Goal: Task Accomplishment & Management: Use online tool/utility

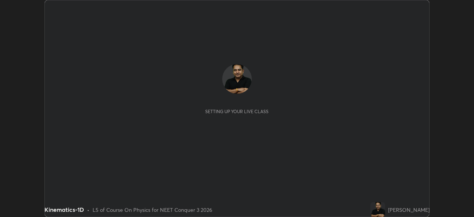
scroll to position [217, 474]
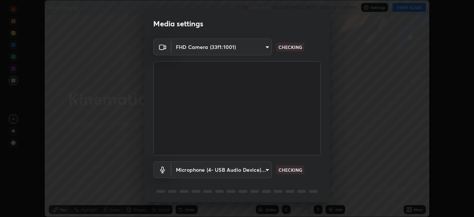
type input "1f3b1a4dbf7f6127e04a7c32b9c59d4571b9df5a52b12507af43ba0352f2305c"
click at [261, 167] on body "Erase all Kinematics-1D Recording WAS SCHEDULED TO START AT 4:45 PM Settings ST…" at bounding box center [237, 108] width 474 height 217
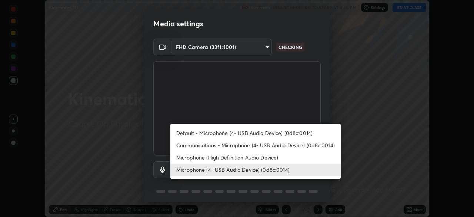
click at [271, 156] on li "Microphone (High Definition Audio Device)" at bounding box center [256, 157] width 171 height 12
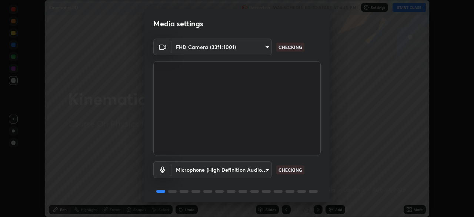
click at [265, 170] on body "Erase all Kinematics-1D Recording WAS SCHEDULED TO START AT 4:45 PM Settings ST…" at bounding box center [237, 108] width 474 height 217
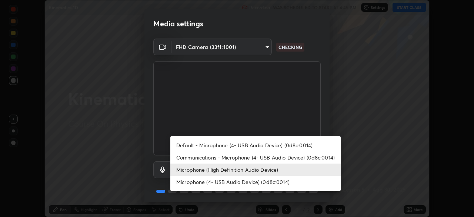
click at [258, 183] on li "Microphone (4- USB Audio Device) (0d8c:0014)" at bounding box center [256, 182] width 171 height 12
type input "e5b627718591eeaf1f58acbce375d66896c0403349ed2b511c0f677bbfff9090"
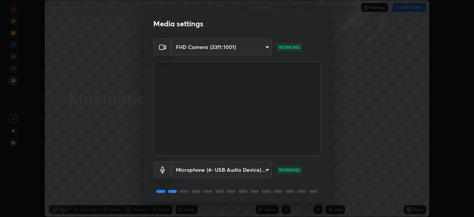
scroll to position [26, 0]
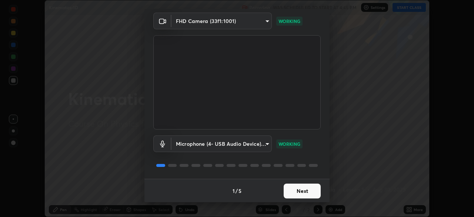
click at [301, 189] on button "Next" at bounding box center [302, 190] width 37 height 15
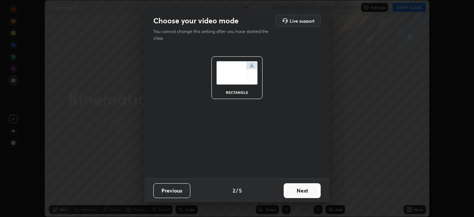
scroll to position [0, 0]
click at [302, 188] on button "Next" at bounding box center [302, 190] width 37 height 15
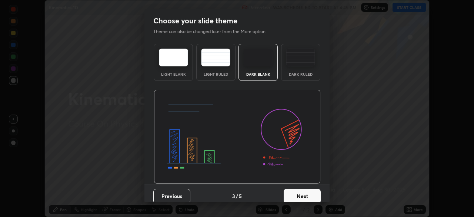
click at [301, 194] on button "Next" at bounding box center [302, 196] width 37 height 15
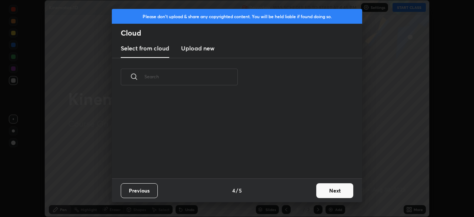
scroll to position [82, 238]
click at [206, 50] on h3 "Upload new" at bounding box center [197, 48] width 33 height 9
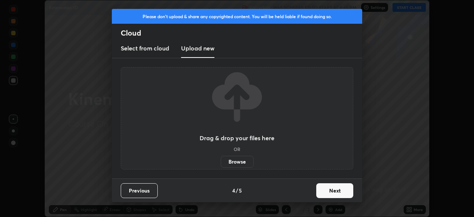
click at [240, 162] on label "Browse" at bounding box center [237, 162] width 33 height 12
click at [221, 162] on input "Browse" at bounding box center [221, 162] width 0 height 12
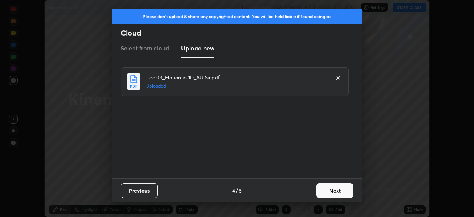
click at [334, 190] on button "Next" at bounding box center [335, 190] width 37 height 15
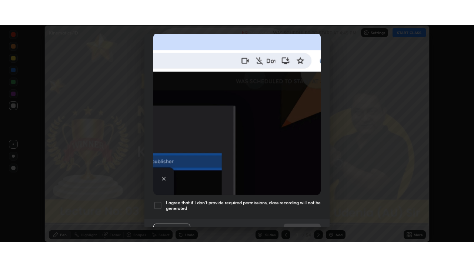
scroll to position [177, 0]
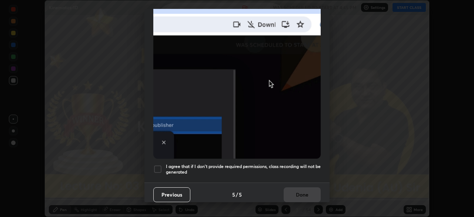
click at [161, 165] on div at bounding box center [157, 169] width 9 height 9
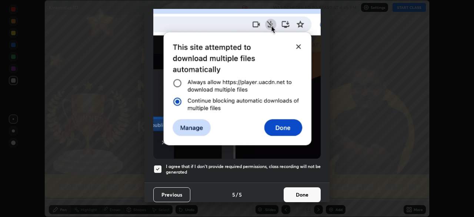
click at [305, 189] on button "Done" at bounding box center [302, 194] width 37 height 15
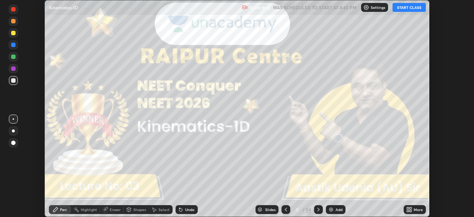
click at [410, 209] on icon at bounding box center [411, 208] width 2 height 2
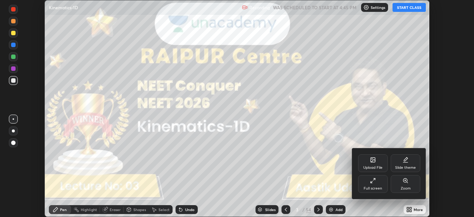
click at [372, 183] on icon at bounding box center [371, 181] width 1 height 1
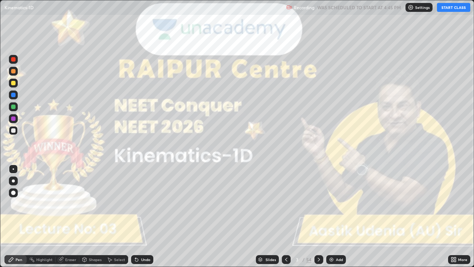
scroll to position [267, 474]
click at [450, 9] on button "START CLASS" at bounding box center [453, 7] width 33 height 9
click at [14, 182] on div at bounding box center [13, 180] width 3 height 3
click at [318, 216] on icon at bounding box center [319, 260] width 6 height 6
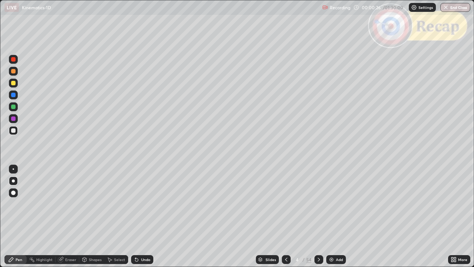
click at [318, 216] on icon at bounding box center [319, 260] width 6 height 6
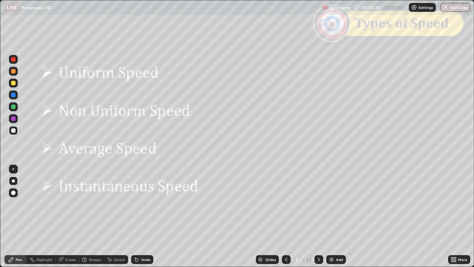
click at [319, 216] on div at bounding box center [319, 259] width 9 height 9
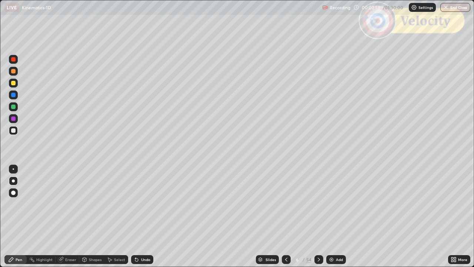
click at [318, 216] on icon at bounding box center [319, 260] width 6 height 6
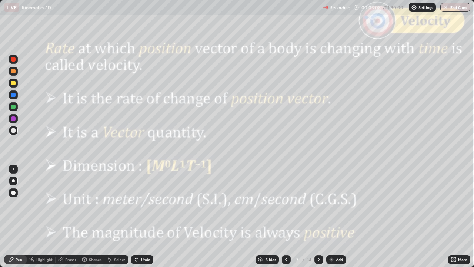
click at [14, 60] on div at bounding box center [13, 59] width 4 height 4
click at [286, 216] on icon at bounding box center [287, 260] width 6 height 6
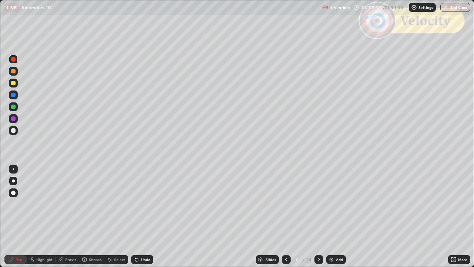
click at [14, 83] on div at bounding box center [13, 83] width 4 height 4
click at [318, 216] on icon at bounding box center [319, 260] width 6 height 6
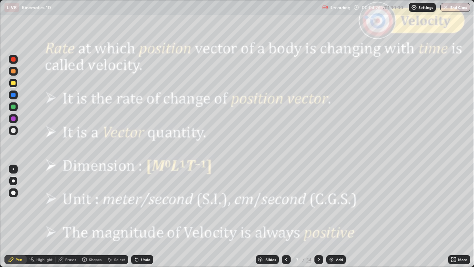
click at [13, 59] on div at bounding box center [13, 59] width 4 height 4
click at [318, 216] on icon at bounding box center [319, 260] width 6 height 6
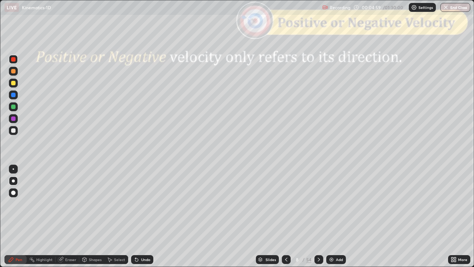
click at [95, 216] on div "Shapes" at bounding box center [95, 260] width 13 height 4
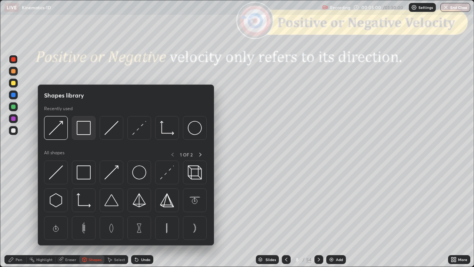
click at [84, 128] on img at bounding box center [84, 128] width 14 height 14
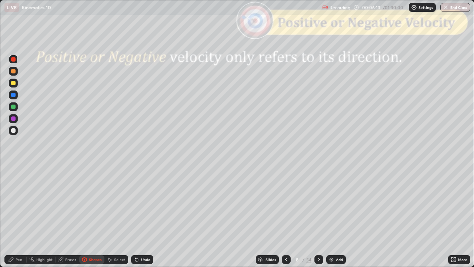
click at [13, 129] on div at bounding box center [13, 130] width 4 height 4
click at [96, 216] on div "Shapes" at bounding box center [95, 260] width 13 height 4
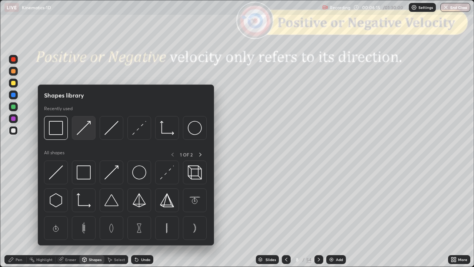
click at [85, 130] on img at bounding box center [84, 128] width 14 height 14
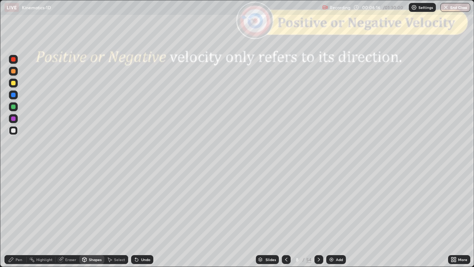
click at [14, 83] on div at bounding box center [13, 83] width 4 height 4
click at [13, 216] on div "Pen" at bounding box center [15, 259] width 22 height 9
click at [318, 216] on icon at bounding box center [319, 260] width 6 height 6
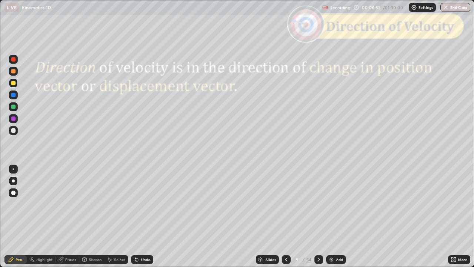
click at [87, 216] on div "Shapes" at bounding box center [91, 259] width 25 height 9
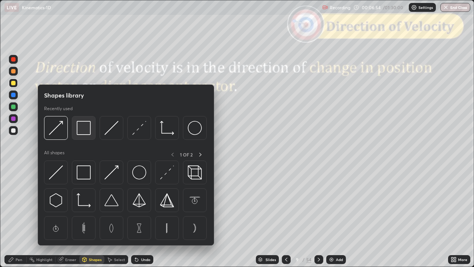
click at [87, 133] on img at bounding box center [84, 128] width 14 height 14
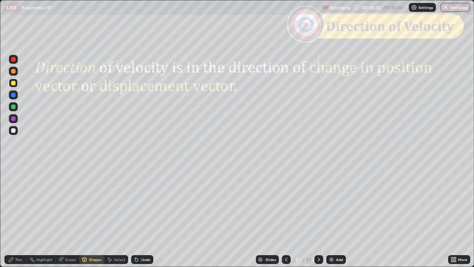
click at [14, 59] on div at bounding box center [13, 59] width 4 height 4
click at [20, 216] on div "Pen" at bounding box center [19, 260] width 7 height 4
click at [14, 130] on div at bounding box center [13, 130] width 4 height 4
click at [15, 120] on div at bounding box center [13, 118] width 4 height 4
click at [90, 216] on div "Shapes" at bounding box center [91, 259] width 25 height 9
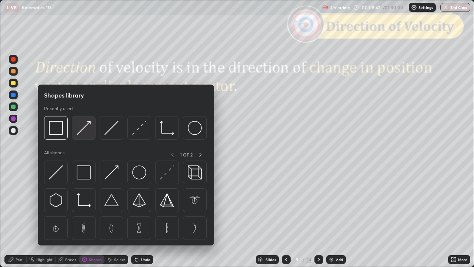
click at [85, 126] on img at bounding box center [84, 128] width 14 height 14
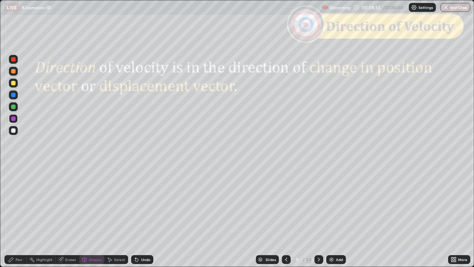
click at [16, 216] on div "Pen" at bounding box center [19, 260] width 7 height 4
click at [317, 216] on icon at bounding box center [319, 260] width 6 height 6
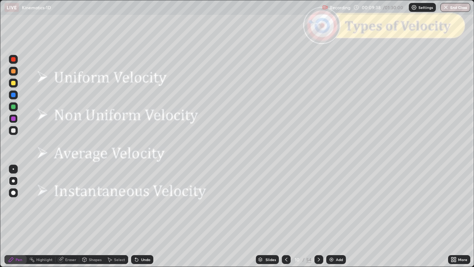
click at [319, 216] on icon at bounding box center [319, 260] width 6 height 6
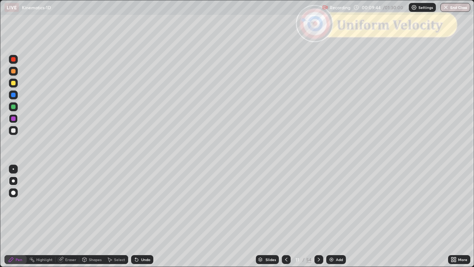
click at [14, 130] on div at bounding box center [13, 130] width 4 height 4
click at [14, 83] on div at bounding box center [13, 83] width 4 height 4
click at [15, 130] on div at bounding box center [13, 130] width 4 height 4
click at [7, 216] on div at bounding box center [13, 207] width 12 height 89
click at [316, 216] on icon at bounding box center [319, 260] width 6 height 6
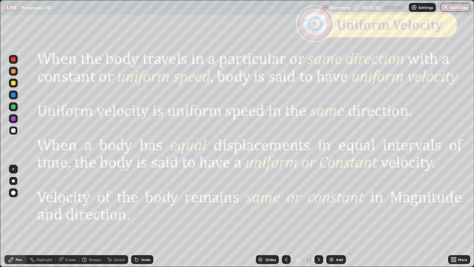
click at [318, 216] on icon at bounding box center [319, 260] width 6 height 6
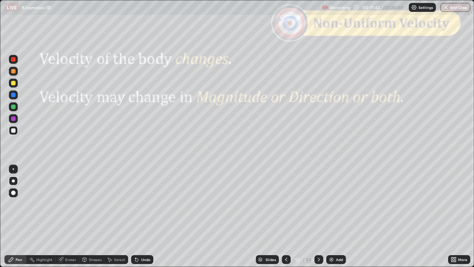
click at [322, 216] on div at bounding box center [319, 259] width 9 height 9
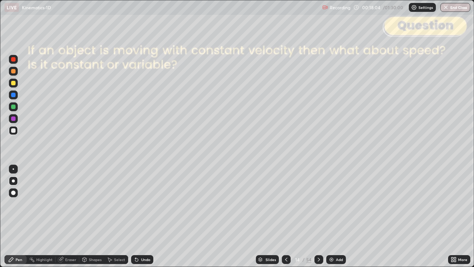
click at [319, 216] on icon at bounding box center [319, 260] width 6 height 6
click at [318, 216] on icon at bounding box center [319, 260] width 6 height 6
click at [317, 216] on icon at bounding box center [319, 260] width 6 height 6
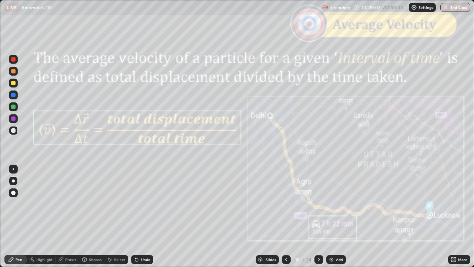
click at [14, 129] on div at bounding box center [13, 130] width 4 height 4
click at [93, 216] on div "Shapes" at bounding box center [95, 260] width 13 height 4
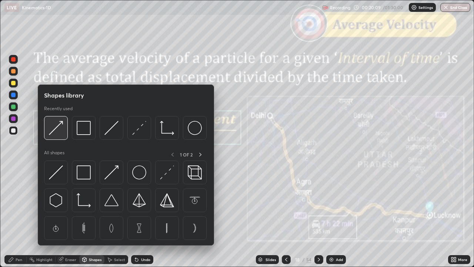
click at [55, 135] on div at bounding box center [56, 128] width 24 height 24
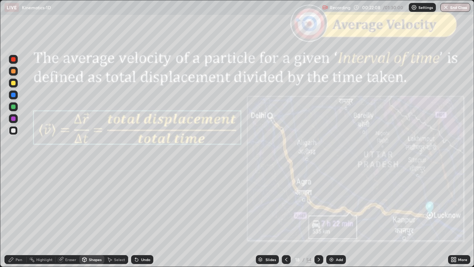
click at [318, 216] on icon at bounding box center [319, 260] width 6 height 6
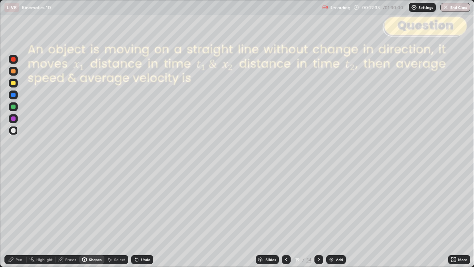
click at [17, 216] on div "Pen" at bounding box center [19, 260] width 7 height 4
click at [145, 216] on div "Undo" at bounding box center [145, 260] width 9 height 4
click at [146, 216] on div "Undo" at bounding box center [145, 260] width 9 height 4
click at [268, 216] on div "Slides" at bounding box center [267, 259] width 23 height 9
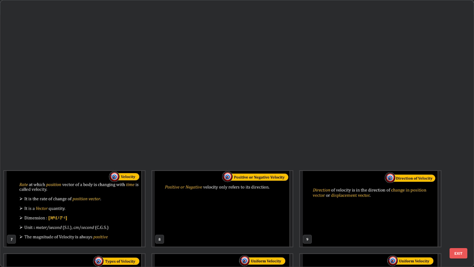
scroll to position [264, 470]
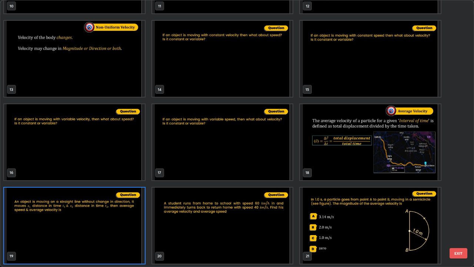
click at [464, 216] on button "EXIT" at bounding box center [459, 253] width 18 height 10
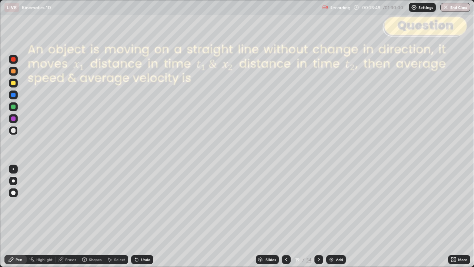
click at [92, 216] on div "Shapes" at bounding box center [95, 260] width 13 height 4
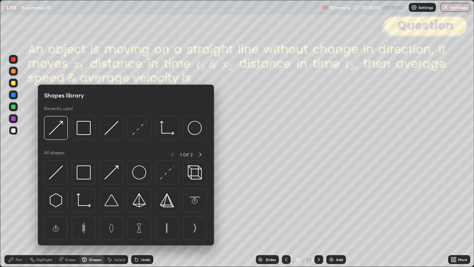
click at [139, 127] on img at bounding box center [139, 128] width 14 height 14
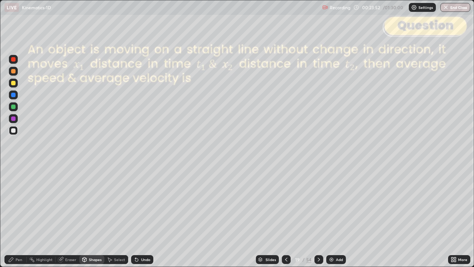
click at [15, 59] on div at bounding box center [13, 59] width 4 height 4
click at [16, 216] on div "Pen" at bounding box center [19, 260] width 7 height 4
click at [13, 131] on div at bounding box center [13, 130] width 4 height 4
click at [93, 216] on div "Shapes" at bounding box center [95, 260] width 13 height 4
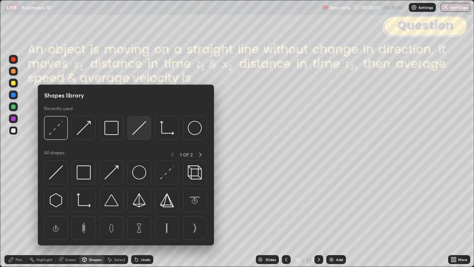
click at [140, 132] on img at bounding box center [139, 128] width 14 height 14
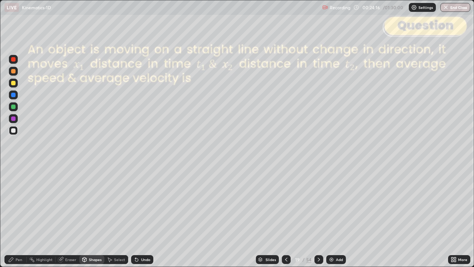
click at [19, 216] on div "Pen" at bounding box center [19, 260] width 7 height 4
click at [13, 83] on div at bounding box center [13, 83] width 4 height 4
click at [14, 107] on div at bounding box center [13, 107] width 4 height 4
click at [90, 216] on div "Shapes" at bounding box center [95, 260] width 13 height 4
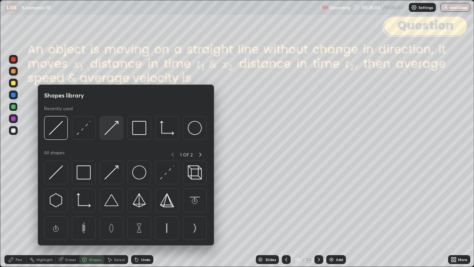
click at [108, 132] on img at bounding box center [112, 128] width 14 height 14
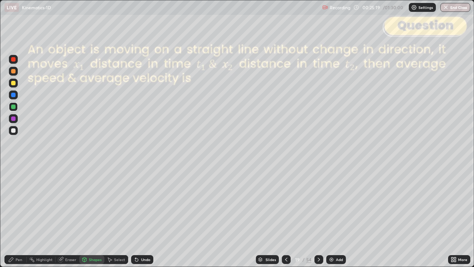
click at [15, 216] on div "Pen" at bounding box center [15, 259] width 22 height 9
click at [320, 216] on div at bounding box center [319, 259] width 9 height 9
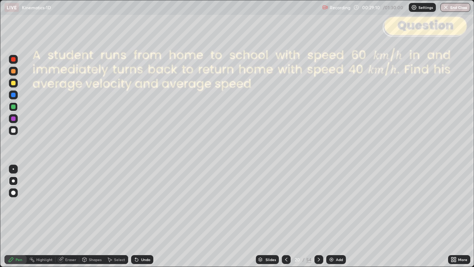
click at [14, 130] on div at bounding box center [13, 130] width 4 height 4
click at [318, 216] on icon at bounding box center [319, 260] width 6 height 6
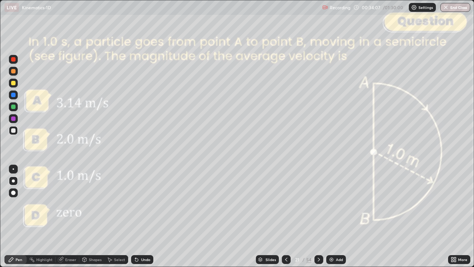
click at [318, 216] on icon at bounding box center [319, 260] width 6 height 6
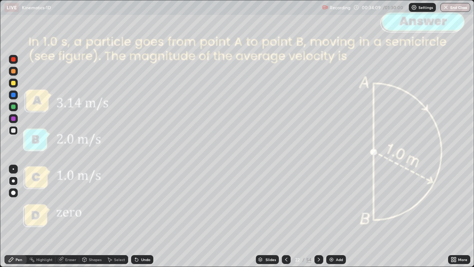
click at [321, 216] on icon at bounding box center [319, 260] width 6 height 6
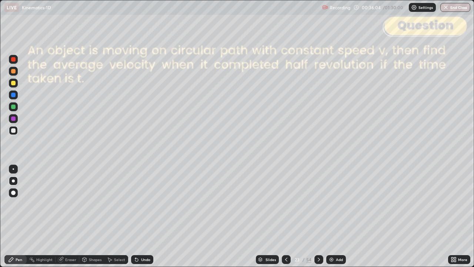
click at [276, 216] on div "Slides" at bounding box center [267, 259] width 23 height 9
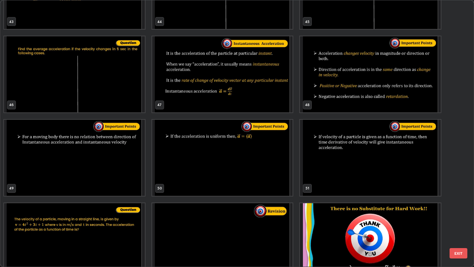
scroll to position [1233, 0]
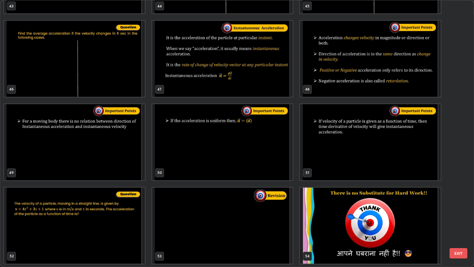
click at [460, 216] on button "EXIT" at bounding box center [459, 253] width 18 height 10
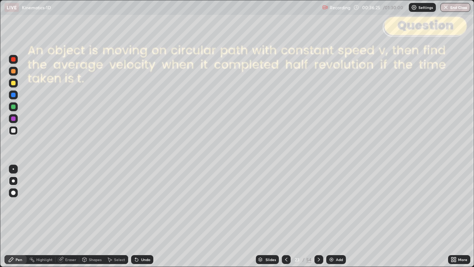
click at [92, 216] on div "Shapes" at bounding box center [95, 260] width 13 height 4
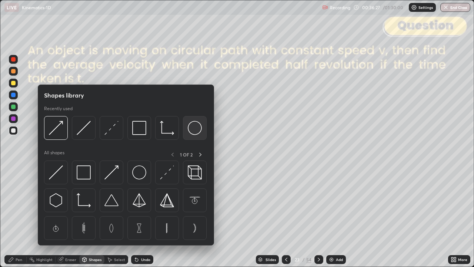
click at [196, 128] on img at bounding box center [195, 128] width 14 height 14
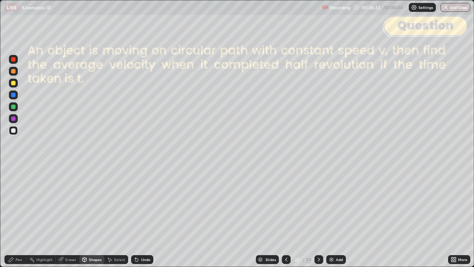
click at [93, 216] on div "Shapes" at bounding box center [95, 260] width 13 height 4
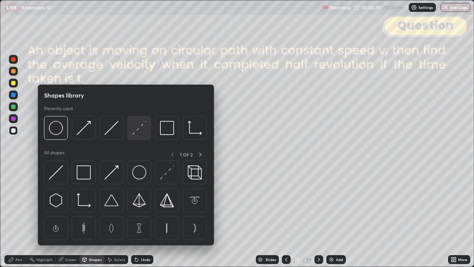
click at [142, 129] on img at bounding box center [139, 128] width 14 height 14
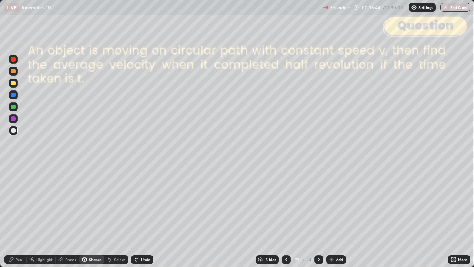
click at [15, 130] on div at bounding box center [13, 130] width 4 height 4
click at [13, 71] on div at bounding box center [13, 71] width 4 height 4
click at [145, 216] on div "Undo" at bounding box center [142, 259] width 22 height 9
click at [19, 216] on div "Pen" at bounding box center [19, 260] width 7 height 4
click at [146, 216] on div "Undo" at bounding box center [145, 260] width 9 height 4
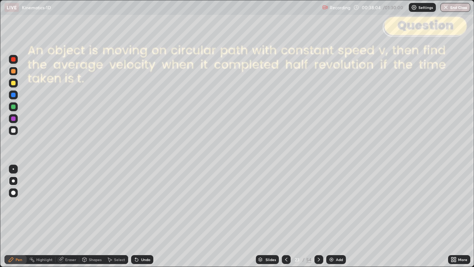
click at [146, 216] on div "Undo" at bounding box center [142, 259] width 22 height 9
click at [15, 130] on div at bounding box center [13, 130] width 4 height 4
click at [15, 106] on div at bounding box center [13, 107] width 4 height 4
click at [318, 216] on icon at bounding box center [319, 260] width 6 height 6
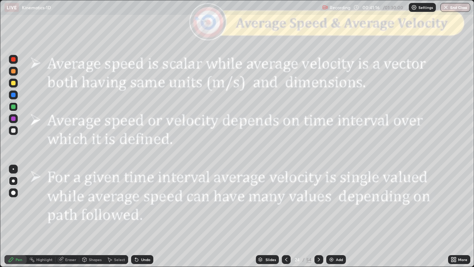
click at [95, 216] on div "Shapes" at bounding box center [95, 260] width 13 height 4
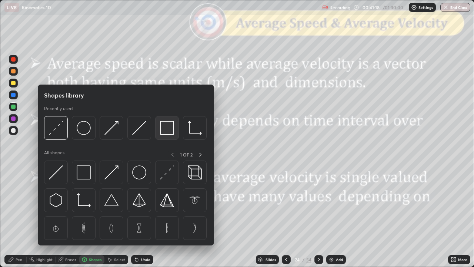
click at [163, 128] on img at bounding box center [167, 128] width 14 height 14
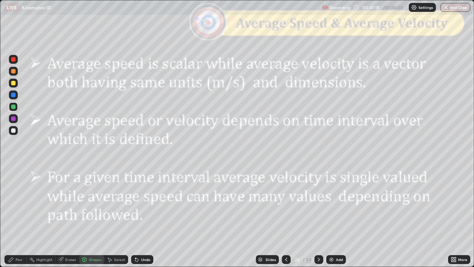
click at [14, 61] on div at bounding box center [13, 59] width 4 height 4
click at [322, 216] on div at bounding box center [319, 259] width 9 height 9
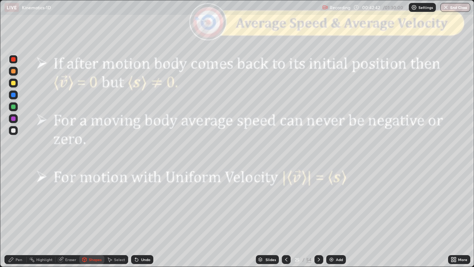
click at [290, 216] on div at bounding box center [286, 259] width 9 height 9
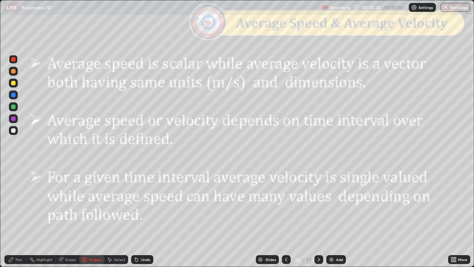
click at [319, 216] on icon at bounding box center [319, 260] width 6 height 6
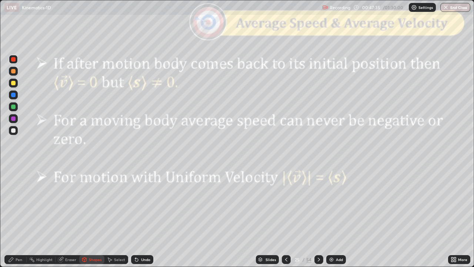
click at [319, 216] on icon at bounding box center [319, 260] width 6 height 6
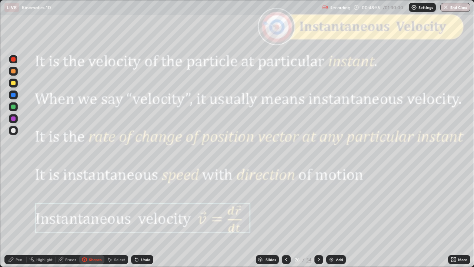
click at [20, 216] on div "Pen" at bounding box center [19, 260] width 7 height 4
click at [270, 216] on div "Slides" at bounding box center [271, 260] width 10 height 4
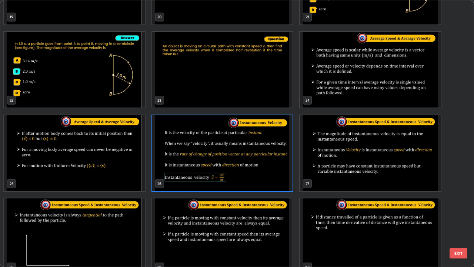
scroll to position [557, 0]
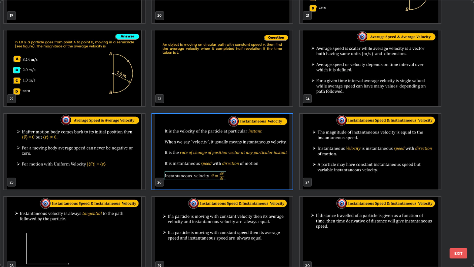
click at [455, 216] on button "EXIT" at bounding box center [459, 253] width 18 height 10
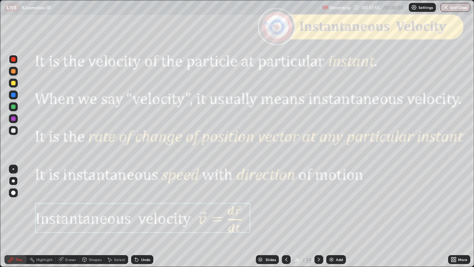
click at [318, 216] on icon at bounding box center [319, 260] width 2 height 4
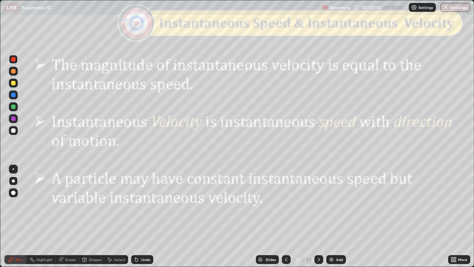
click at [94, 216] on div "Shapes" at bounding box center [95, 260] width 13 height 4
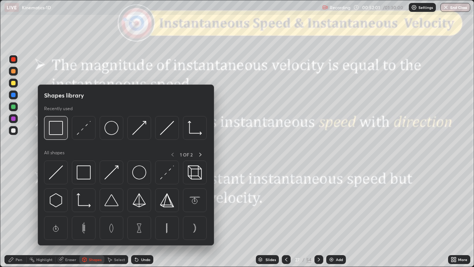
click at [59, 131] on img at bounding box center [56, 128] width 14 height 14
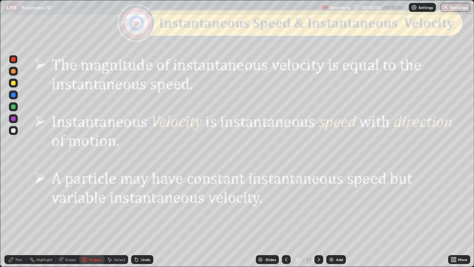
click at [318, 216] on icon at bounding box center [319, 260] width 6 height 6
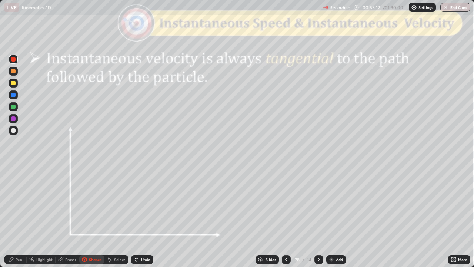
click at [13, 130] on div at bounding box center [13, 130] width 4 height 4
click at [148, 216] on div "Undo" at bounding box center [142, 259] width 22 height 9
click at [26, 216] on div "Pen" at bounding box center [15, 259] width 22 height 9
click at [13, 106] on div at bounding box center [13, 107] width 4 height 4
click at [90, 216] on div "Shapes" at bounding box center [95, 260] width 13 height 4
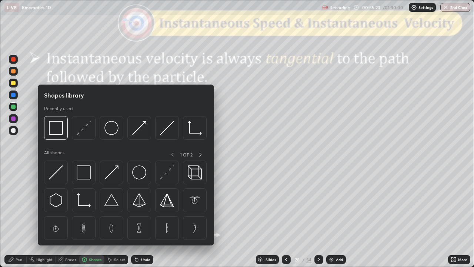
click at [139, 128] on img at bounding box center [139, 128] width 14 height 14
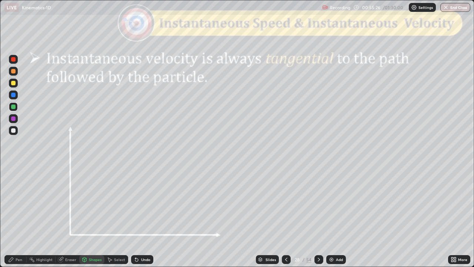
click at [14, 216] on div "Pen" at bounding box center [15, 259] width 22 height 9
click at [319, 216] on icon at bounding box center [319, 260] width 6 height 6
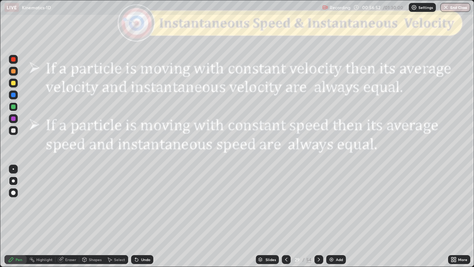
click at [100, 216] on div "Shapes" at bounding box center [95, 260] width 13 height 4
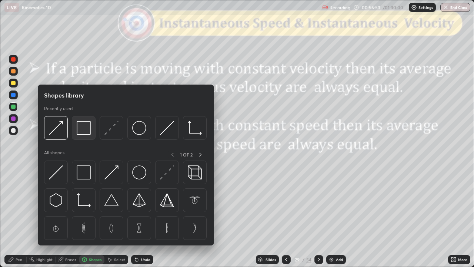
click at [89, 130] on img at bounding box center [84, 128] width 14 height 14
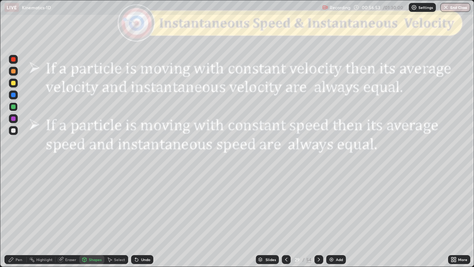
click at [16, 62] on div at bounding box center [13, 59] width 9 height 9
click at [272, 216] on div "Slides" at bounding box center [271, 260] width 10 height 4
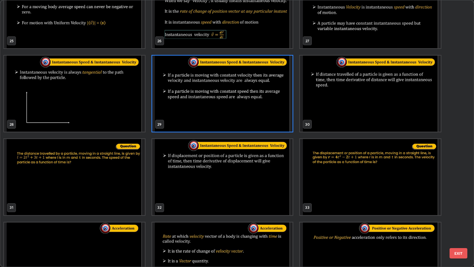
scroll to position [700, 0]
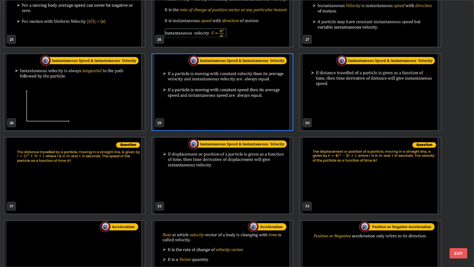
click at [460, 216] on button "EXIT" at bounding box center [459, 253] width 18 height 10
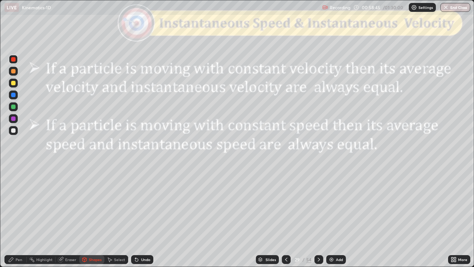
click at [318, 216] on icon at bounding box center [319, 260] width 6 height 6
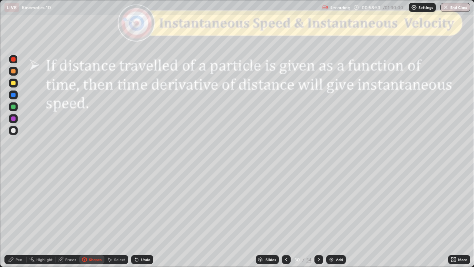
click at [14, 129] on div at bounding box center [13, 130] width 4 height 4
click at [145, 216] on div "Undo" at bounding box center [142, 259] width 22 height 9
click at [147, 216] on div "Undo" at bounding box center [142, 259] width 22 height 9
click at [19, 216] on div "Pen" at bounding box center [15, 259] width 22 height 9
click at [95, 216] on div "Shapes" at bounding box center [91, 259] width 25 height 9
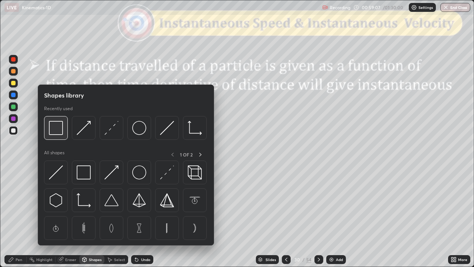
click at [58, 133] on img at bounding box center [56, 128] width 14 height 14
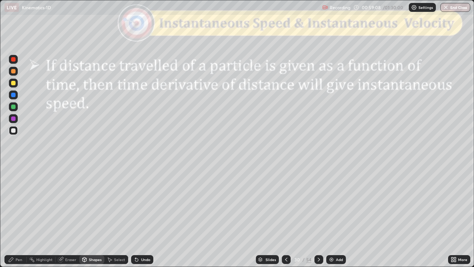
click at [13, 62] on div at bounding box center [13, 59] width 9 height 9
click at [318, 216] on div at bounding box center [319, 259] width 9 height 9
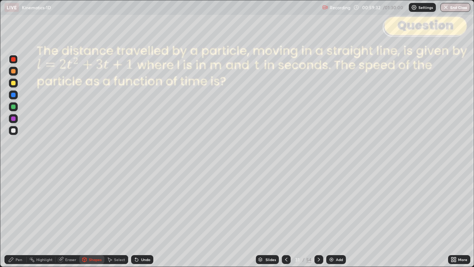
click at [13, 130] on div at bounding box center [13, 130] width 4 height 4
click at [147, 216] on div "Undo" at bounding box center [142, 259] width 22 height 9
click at [18, 216] on div "Pen" at bounding box center [19, 260] width 7 height 4
click at [318, 216] on icon at bounding box center [319, 260] width 6 height 6
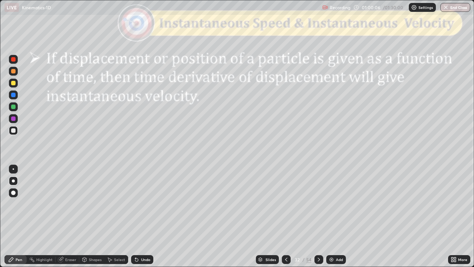
click at [15, 61] on div at bounding box center [13, 59] width 4 height 4
click at [13, 72] on div at bounding box center [13, 71] width 4 height 4
click at [318, 216] on icon at bounding box center [319, 260] width 6 height 6
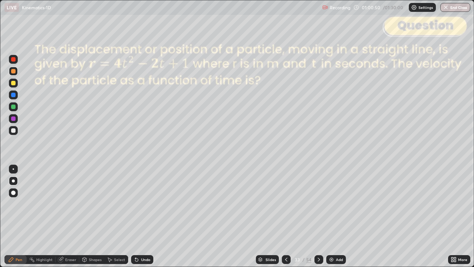
click at [14, 131] on div at bounding box center [13, 130] width 4 height 4
click at [145, 216] on div "Undo" at bounding box center [142, 259] width 22 height 9
click at [144, 216] on div "Undo" at bounding box center [142, 259] width 22 height 9
click at [142, 216] on div "Undo" at bounding box center [142, 259] width 22 height 9
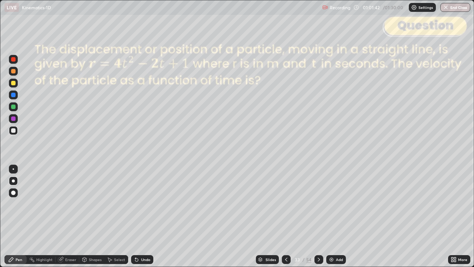
click at [143, 216] on div "Undo" at bounding box center [145, 260] width 9 height 4
click at [318, 216] on div at bounding box center [319, 259] width 9 height 9
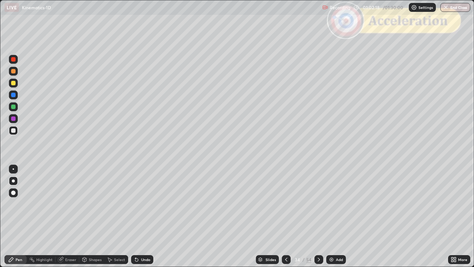
click at [288, 216] on icon at bounding box center [287, 260] width 6 height 6
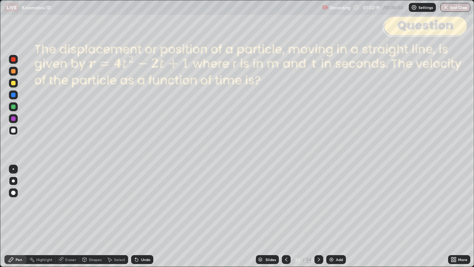
click at [337, 216] on div "Add" at bounding box center [339, 260] width 7 height 4
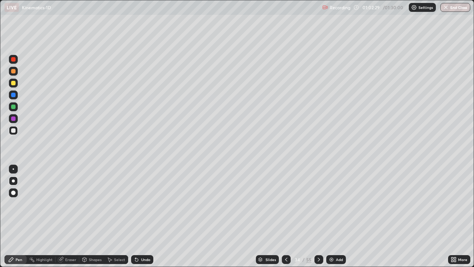
click at [285, 216] on icon at bounding box center [287, 260] width 6 height 6
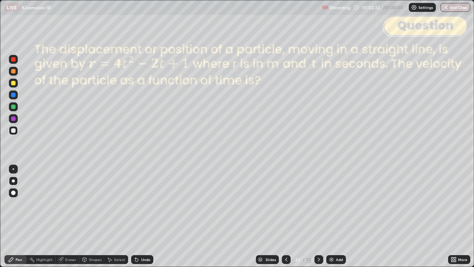
click at [318, 216] on icon at bounding box center [319, 260] width 6 height 6
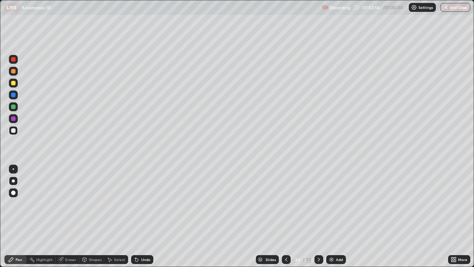
click at [14, 72] on div at bounding box center [13, 71] width 4 height 4
click at [286, 216] on icon at bounding box center [287, 260] width 6 height 6
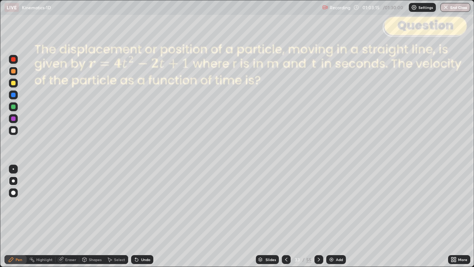
click at [316, 216] on icon at bounding box center [319, 260] width 6 height 6
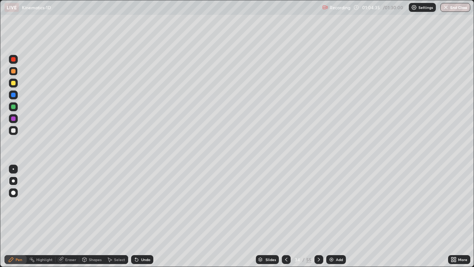
click at [14, 107] on div at bounding box center [13, 107] width 4 height 4
click at [318, 216] on icon at bounding box center [319, 260] width 6 height 6
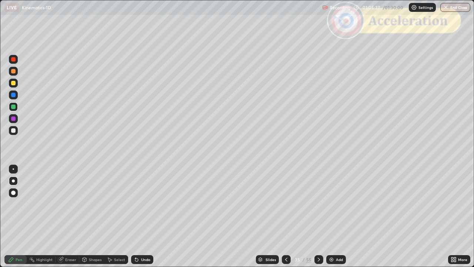
click at [14, 130] on div at bounding box center [13, 130] width 4 height 4
click at [0, 108] on div "Setting up your live class" at bounding box center [237, 133] width 474 height 267
click at [319, 216] on icon at bounding box center [319, 260] width 6 height 6
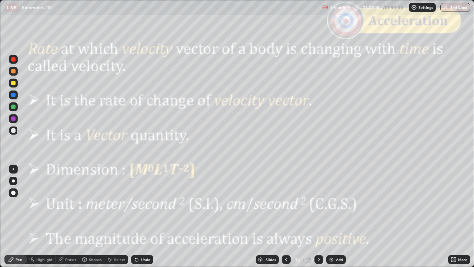
click at [94, 216] on div "Shapes" at bounding box center [95, 260] width 13 height 4
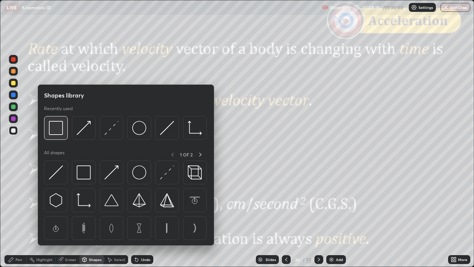
click at [61, 129] on img at bounding box center [56, 128] width 14 height 14
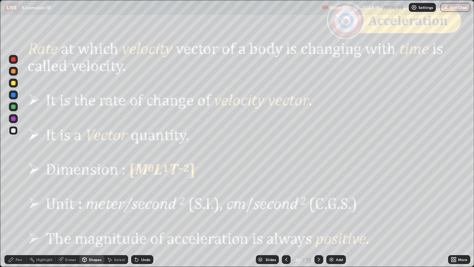
click at [12, 60] on div at bounding box center [13, 59] width 4 height 4
click at [319, 216] on icon at bounding box center [319, 260] width 6 height 6
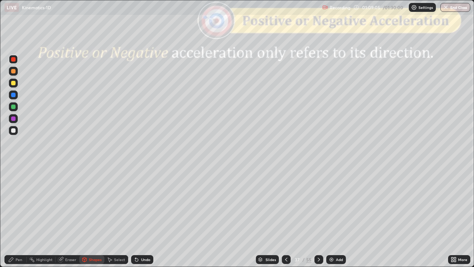
click at [14, 72] on div at bounding box center [13, 71] width 4 height 4
click at [92, 216] on div "Shapes" at bounding box center [95, 260] width 13 height 4
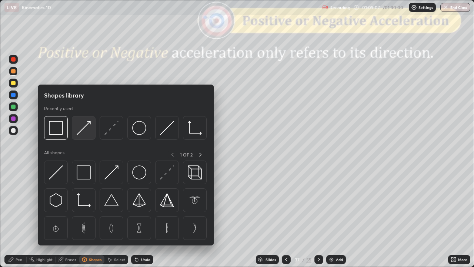
click at [84, 133] on img at bounding box center [84, 128] width 14 height 14
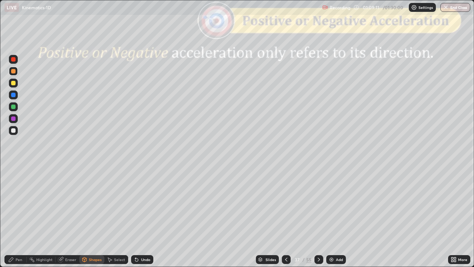
click at [9, 216] on icon at bounding box center [11, 260] width 6 height 6
click at [15, 84] on div at bounding box center [13, 83] width 4 height 4
click at [90, 216] on div "Shapes" at bounding box center [95, 260] width 13 height 4
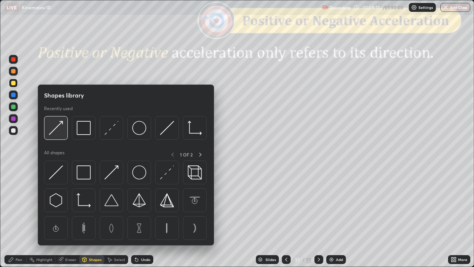
click at [60, 132] on img at bounding box center [56, 128] width 14 height 14
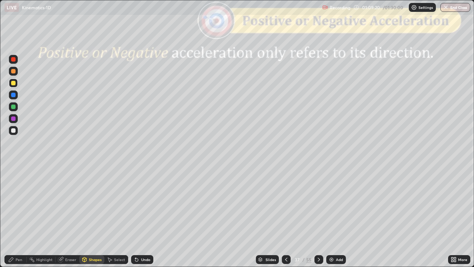
click at [13, 216] on icon at bounding box center [11, 260] width 6 height 6
click at [13, 75] on div at bounding box center [13, 71] width 9 height 9
click at [90, 216] on div "Shapes" at bounding box center [95, 260] width 13 height 4
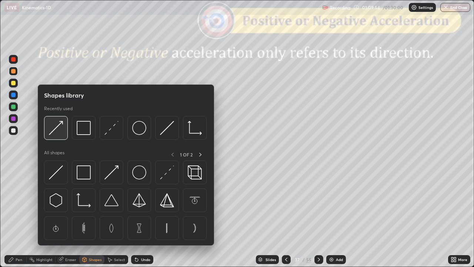
click at [54, 136] on div at bounding box center [56, 128] width 24 height 24
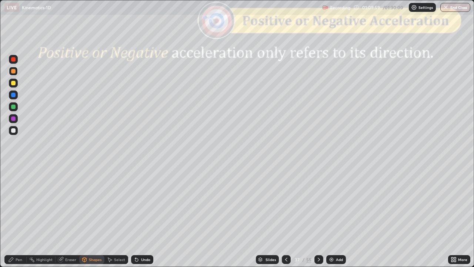
click at [10, 216] on icon at bounding box center [11, 259] width 4 height 4
click at [14, 85] on div at bounding box center [13, 83] width 4 height 4
click at [93, 216] on div "Shapes" at bounding box center [95, 260] width 13 height 4
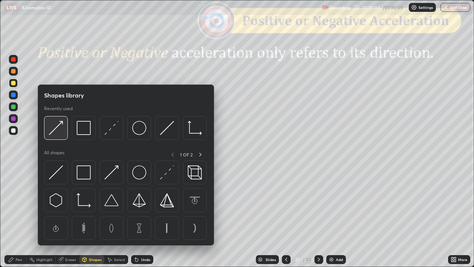
click at [56, 134] on img at bounding box center [56, 128] width 14 height 14
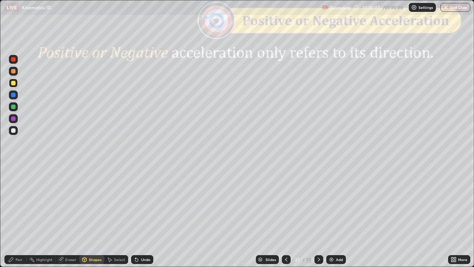
click at [144, 216] on div "Undo" at bounding box center [145, 260] width 9 height 4
click at [19, 216] on div "Pen" at bounding box center [19, 260] width 7 height 4
click at [66, 216] on div "Eraser" at bounding box center [68, 259] width 24 height 9
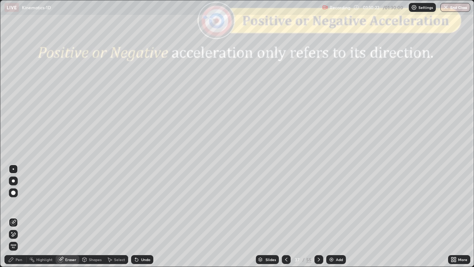
click at [15, 216] on div "Pen" at bounding box center [15, 259] width 22 height 9
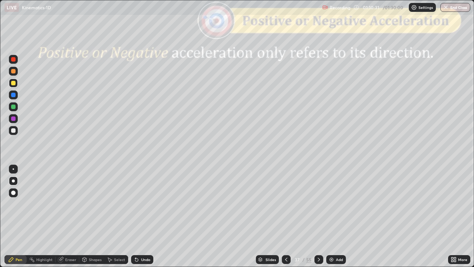
click at [13, 70] on div at bounding box center [13, 71] width 4 height 4
click at [13, 108] on div at bounding box center [13, 107] width 4 height 4
click at [268, 216] on div "Slides" at bounding box center [271, 260] width 10 height 4
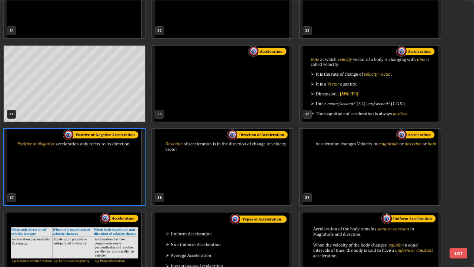
scroll to position [886, 0]
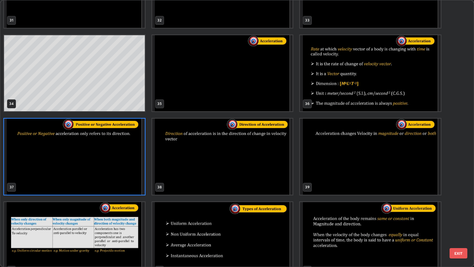
click at [458, 216] on button "EXIT" at bounding box center [459, 253] width 18 height 10
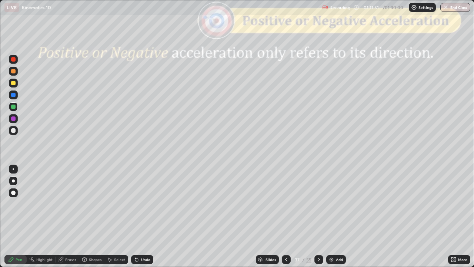
click at [317, 216] on icon at bounding box center [319, 260] width 6 height 6
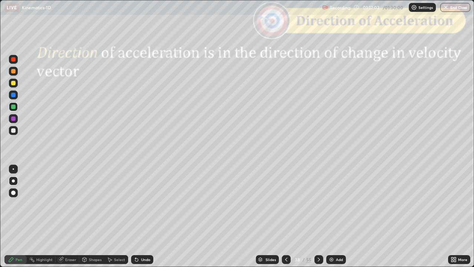
click at [90, 216] on div "Shapes" at bounding box center [95, 260] width 13 height 4
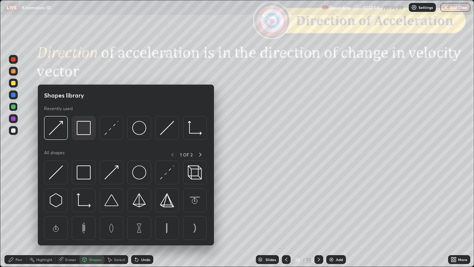
click at [86, 131] on img at bounding box center [84, 128] width 14 height 14
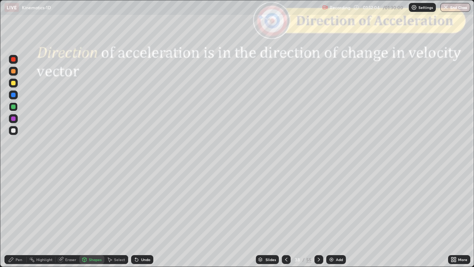
click at [14, 61] on div at bounding box center [13, 59] width 4 height 4
click at [268, 216] on div "Slides" at bounding box center [271, 260] width 10 height 4
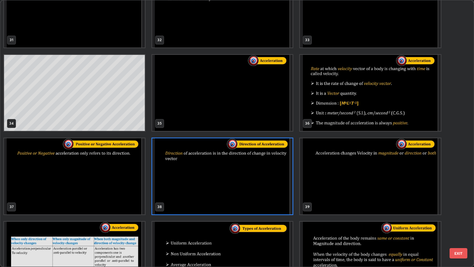
scroll to position [890, 0]
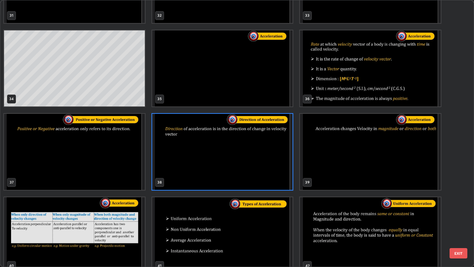
click at [456, 216] on button "EXIT" at bounding box center [459, 253] width 18 height 10
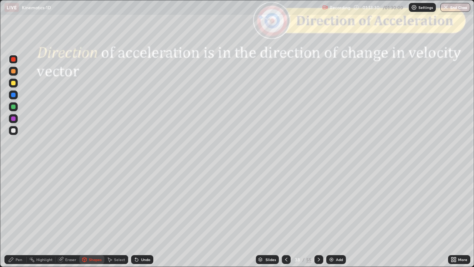
click at [318, 216] on icon at bounding box center [319, 260] width 6 height 6
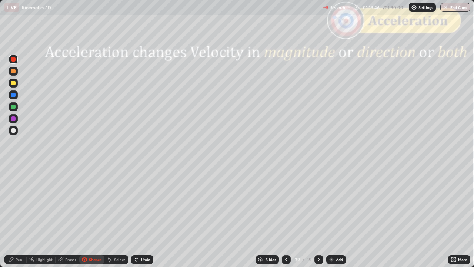
click at [88, 216] on div "Shapes" at bounding box center [91, 259] width 25 height 9
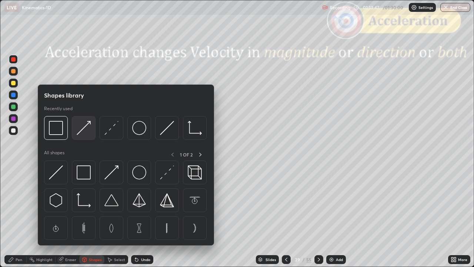
click at [85, 130] on img at bounding box center [84, 128] width 14 height 14
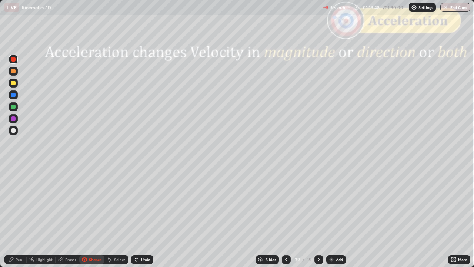
click at [14, 72] on div at bounding box center [13, 71] width 4 height 4
click at [14, 84] on div at bounding box center [13, 83] width 4 height 4
click at [148, 216] on div "Undo" at bounding box center [145, 260] width 9 height 4
click at [14, 216] on div "Pen" at bounding box center [15, 259] width 22 height 9
click at [146, 216] on div "Undo" at bounding box center [145, 260] width 9 height 4
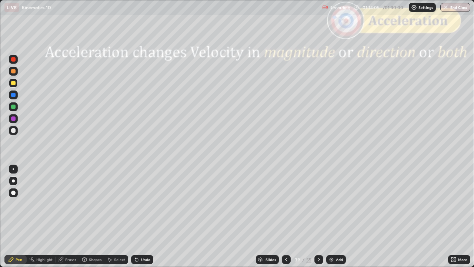
click at [14, 72] on div at bounding box center [13, 71] width 4 height 4
click at [14, 84] on div at bounding box center [13, 83] width 4 height 4
click at [15, 72] on div at bounding box center [13, 71] width 4 height 4
click at [93, 216] on div "Shapes" at bounding box center [95, 260] width 13 height 4
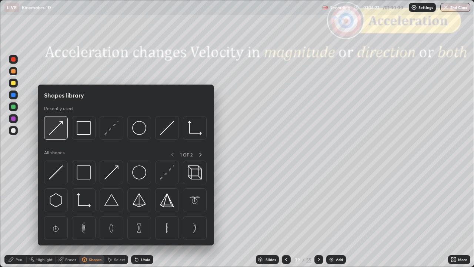
click at [60, 133] on img at bounding box center [56, 128] width 14 height 14
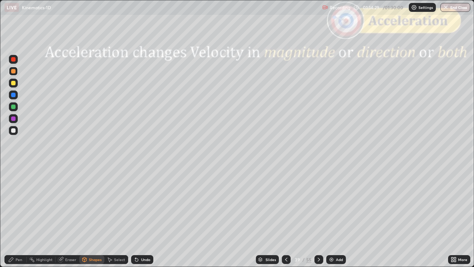
click at [13, 85] on div at bounding box center [13, 83] width 4 height 4
click at [16, 216] on div "Pen" at bounding box center [19, 260] width 7 height 4
click at [13, 72] on div at bounding box center [13, 71] width 4 height 4
click at [14, 108] on div at bounding box center [13, 107] width 4 height 4
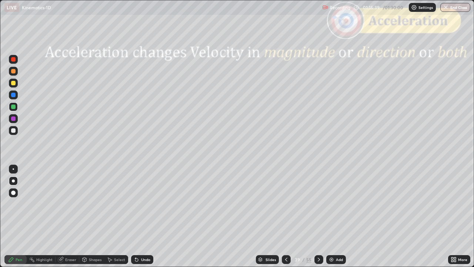
click at [15, 74] on div at bounding box center [13, 71] width 9 height 9
click at [143, 216] on div "Undo" at bounding box center [145, 260] width 9 height 4
click at [94, 216] on div "Shapes" at bounding box center [95, 260] width 13 height 4
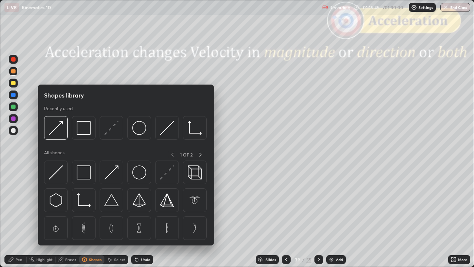
click at [58, 135] on img at bounding box center [56, 128] width 14 height 14
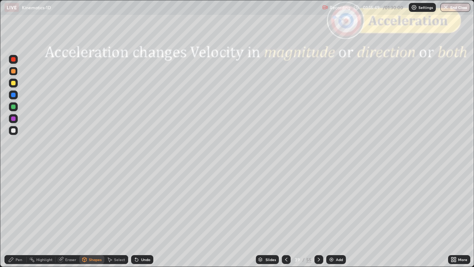
click at [19, 216] on div "Pen" at bounding box center [15, 259] width 22 height 9
click at [13, 83] on div at bounding box center [13, 83] width 4 height 4
click at [97, 216] on div "Shapes" at bounding box center [95, 260] width 13 height 4
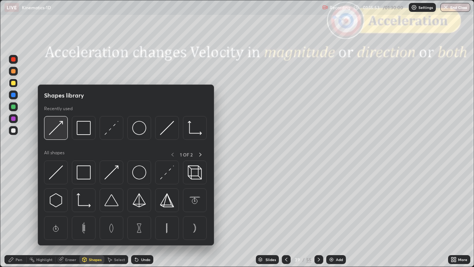
click at [58, 131] on img at bounding box center [56, 128] width 14 height 14
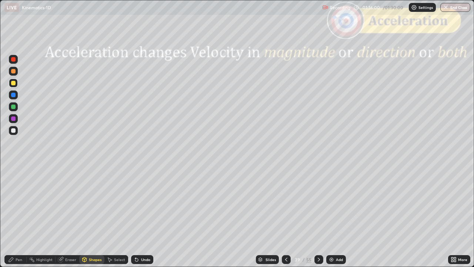
click at [12, 216] on div "Pen" at bounding box center [15, 259] width 22 height 9
click at [14, 108] on div at bounding box center [13, 107] width 4 height 4
click at [14, 73] on div at bounding box center [13, 71] width 4 height 4
click at [89, 216] on div "Shapes" at bounding box center [95, 260] width 13 height 4
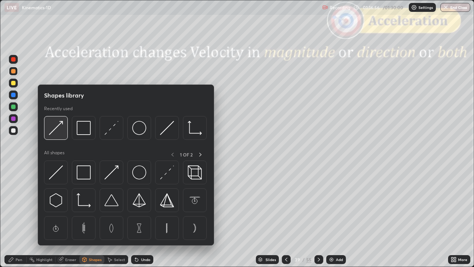
click at [58, 134] on img at bounding box center [56, 128] width 14 height 14
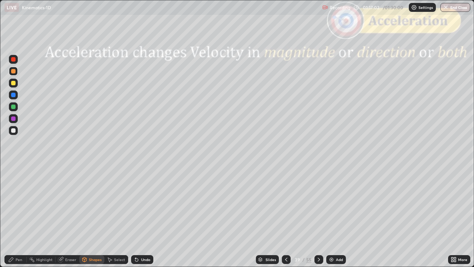
click at [17, 216] on div "Pen" at bounding box center [15, 259] width 22 height 9
click at [14, 85] on div at bounding box center [13, 83] width 4 height 4
click at [94, 216] on div "Shapes" at bounding box center [91, 259] width 25 height 9
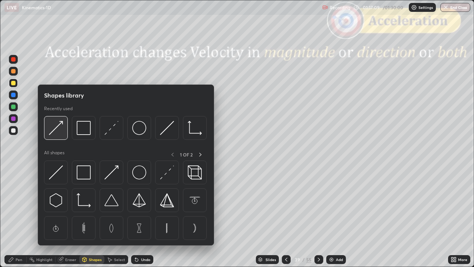
click at [54, 133] on img at bounding box center [56, 128] width 14 height 14
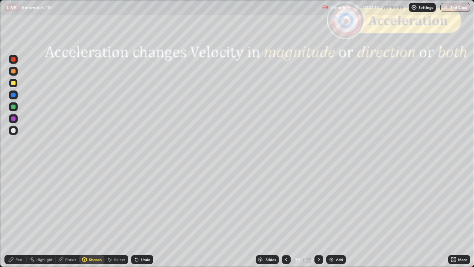
click at [16, 216] on div "Pen" at bounding box center [19, 260] width 7 height 4
click at [14, 107] on div at bounding box center [13, 107] width 4 height 4
click at [318, 216] on icon at bounding box center [319, 260] width 6 height 6
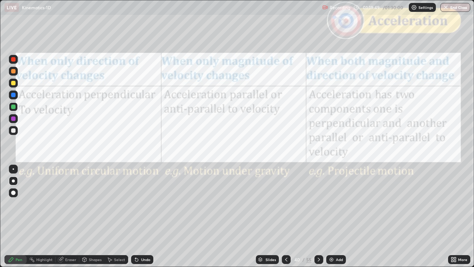
click at [319, 216] on icon at bounding box center [319, 260] width 2 height 4
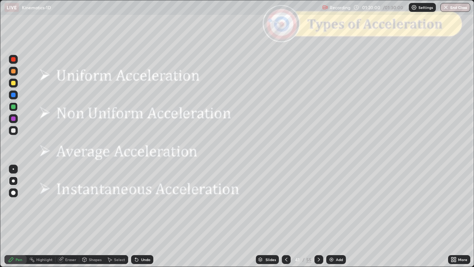
click at [318, 216] on icon at bounding box center [319, 260] width 2 height 4
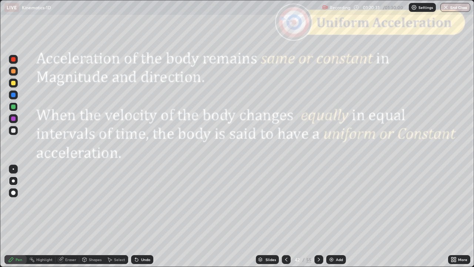
click at [267, 216] on div "Slides" at bounding box center [271, 260] width 10 height 4
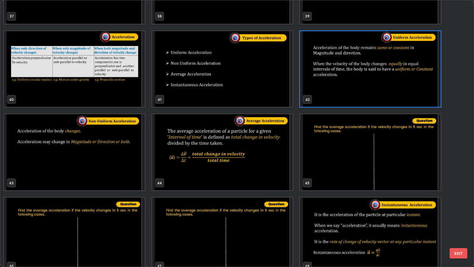
scroll to position [1058, 0]
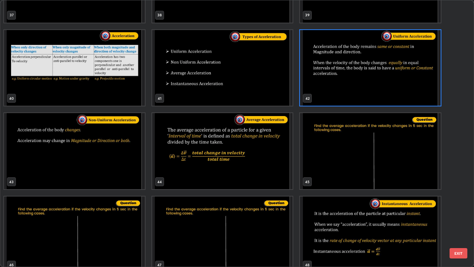
click at [460, 216] on button "EXIT" at bounding box center [459, 253] width 18 height 10
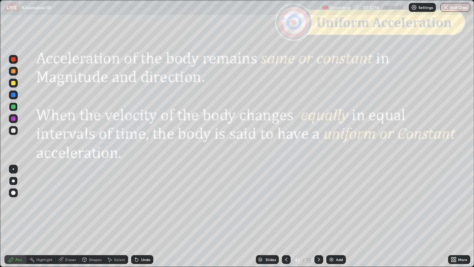
click at [317, 216] on icon at bounding box center [319, 260] width 6 height 6
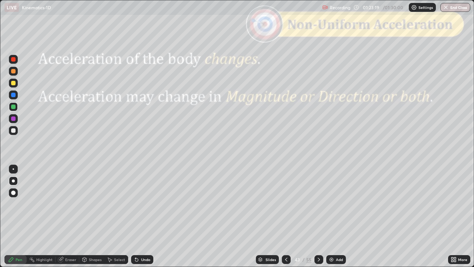
click at [266, 216] on div "Slides" at bounding box center [271, 260] width 10 height 4
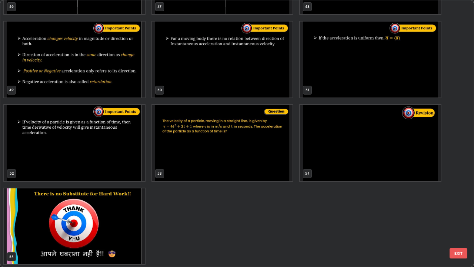
scroll to position [1317, 0]
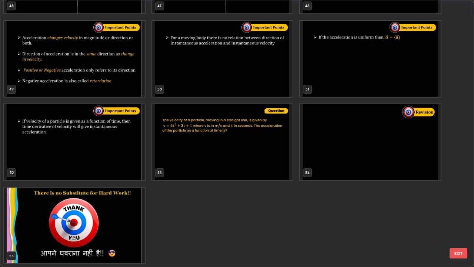
click at [329, 142] on img "grid" at bounding box center [370, 142] width 141 height 76
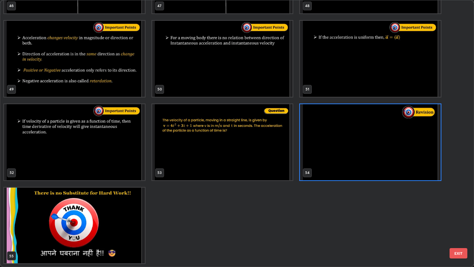
click at [462, 216] on button "EXIT" at bounding box center [459, 253] width 18 height 10
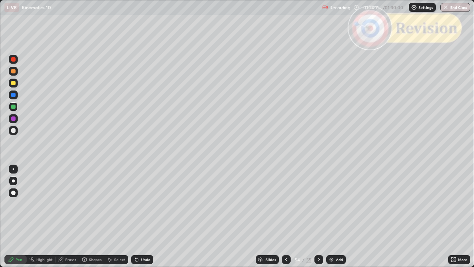
click at [318, 216] on icon at bounding box center [319, 260] width 6 height 6
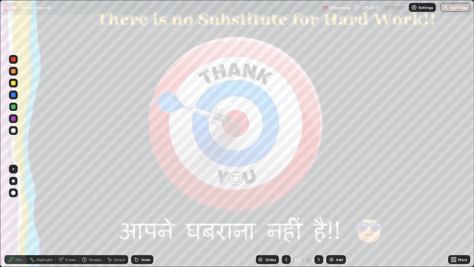
click at [451, 9] on button "End Class" at bounding box center [456, 7] width 30 height 9
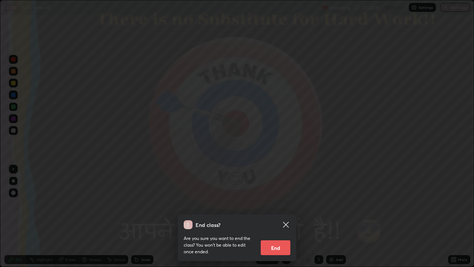
click at [272, 216] on button "End" at bounding box center [276, 247] width 30 height 15
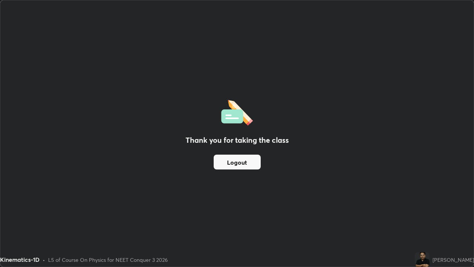
click at [241, 161] on button "Logout" at bounding box center [237, 162] width 47 height 15
